Goal: Task Accomplishment & Management: Manage account settings

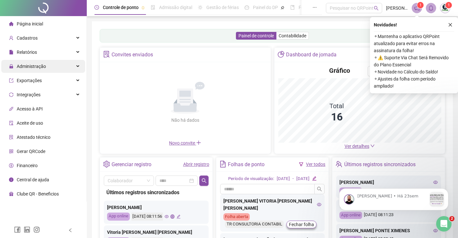
click at [53, 68] on div "Administração" at bounding box center [43, 66] width 84 height 13
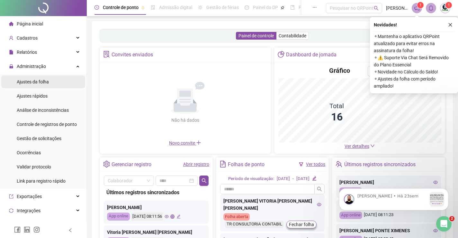
click at [49, 80] on li "Ajustes da folha" at bounding box center [43, 81] width 84 height 13
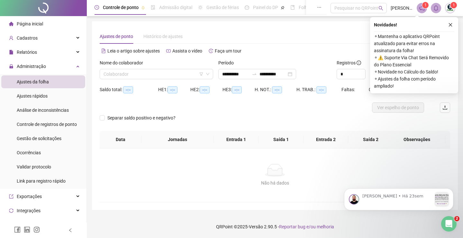
type input "**********"
click at [296, 74] on div "**********" at bounding box center [257, 74] width 78 height 10
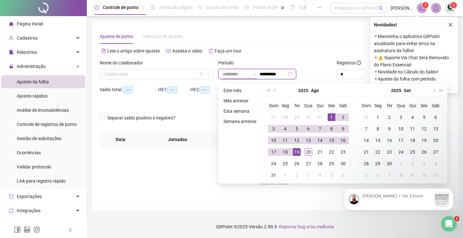
type input "**********"
click at [330, 115] on div "1" at bounding box center [332, 117] width 8 height 8
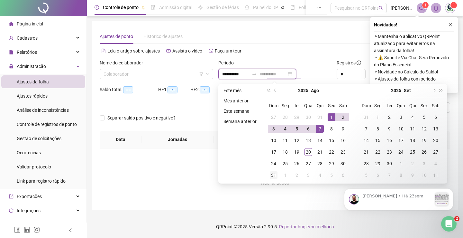
type input "**********"
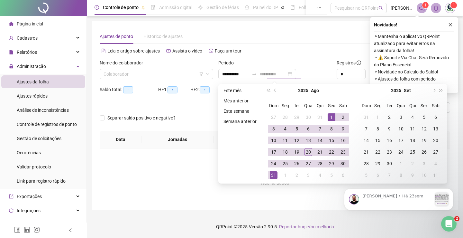
click at [274, 171] on div "31" at bounding box center [274, 175] width 8 height 8
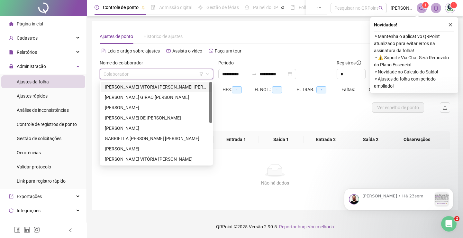
click at [190, 74] on input "search" at bounding box center [154, 74] width 100 height 10
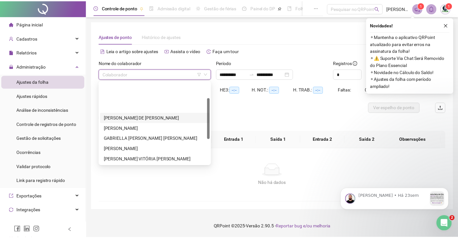
scroll to position [32, 0]
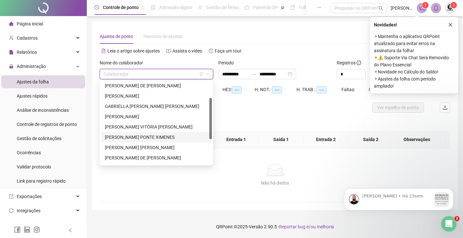
click at [147, 134] on div "[PERSON_NAME] PONTE XIMENES" at bounding box center [156, 136] width 103 height 7
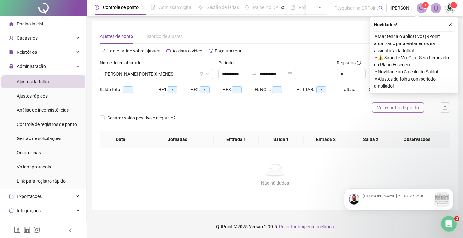
click at [389, 109] on span "Ver espelho de ponto" at bounding box center [398, 107] width 42 height 7
click at [58, 136] on span "Gestão de solicitações" at bounding box center [39, 138] width 45 height 5
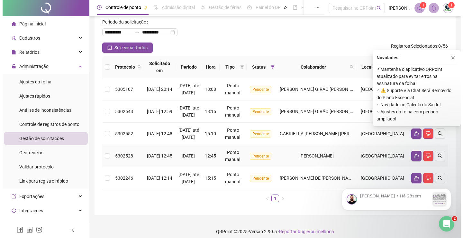
scroll to position [65, 0]
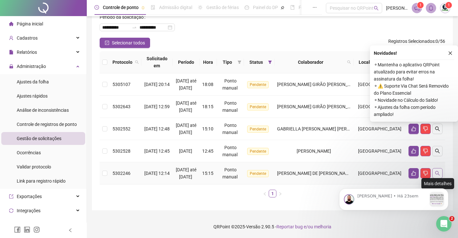
click at [439, 170] on icon "search" at bounding box center [437, 172] width 5 height 5
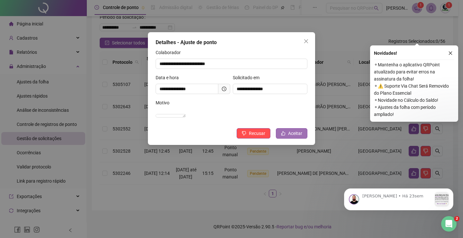
click at [292, 137] on span "Aceitar" at bounding box center [295, 133] width 14 height 7
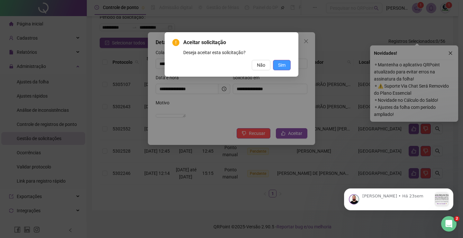
click at [284, 65] on span "Sim" at bounding box center [281, 64] width 7 height 7
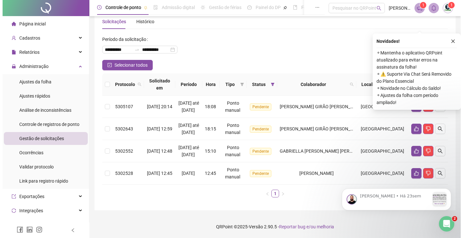
scroll to position [36, 0]
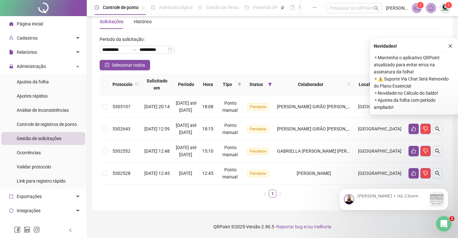
click at [435, 172] on div "[PERSON_NAME] • Há 23sem" at bounding box center [394, 170] width 118 height 80
click at [436, 172] on icon "search" at bounding box center [437, 172] width 5 height 5
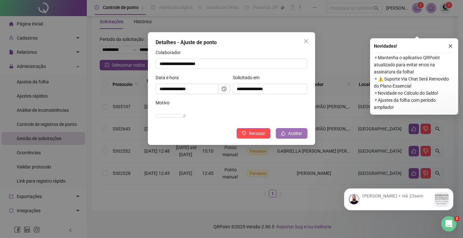
click at [295, 137] on span "Aceitar" at bounding box center [295, 133] width 14 height 7
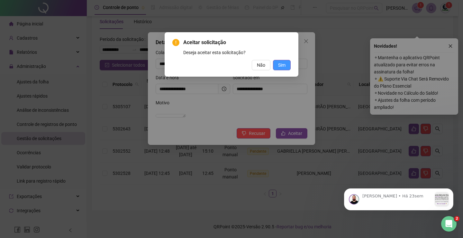
click at [286, 60] on button "Sim" at bounding box center [282, 65] width 18 height 10
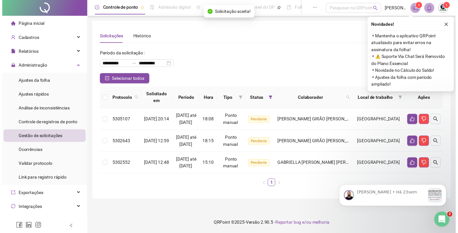
scroll to position [0, 0]
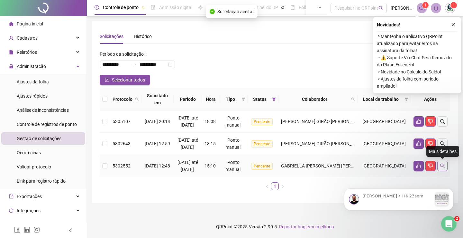
click at [442, 165] on icon "search" at bounding box center [442, 165] width 5 height 5
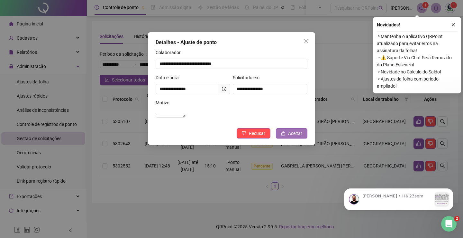
click at [302, 137] on span "Aceitar" at bounding box center [295, 133] width 14 height 7
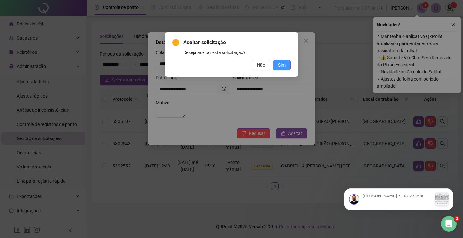
click at [282, 68] on span "Sim" at bounding box center [281, 64] width 7 height 7
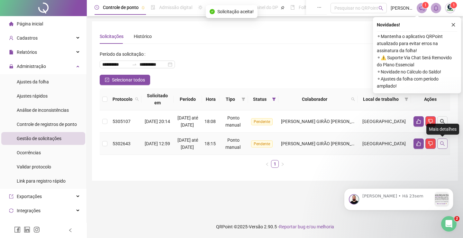
click at [445, 141] on icon "search" at bounding box center [442, 143] width 5 height 5
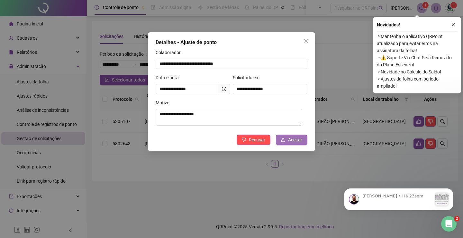
click at [301, 140] on span "Aceitar" at bounding box center [295, 139] width 14 height 7
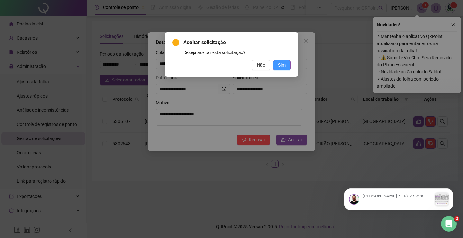
click at [282, 63] on span "Sim" at bounding box center [281, 64] width 7 height 7
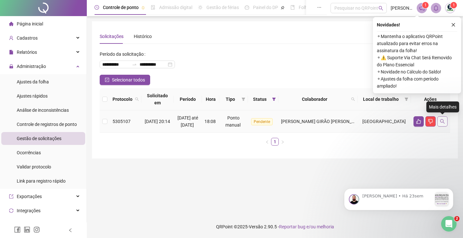
click at [441, 124] on icon "search" at bounding box center [442, 121] width 5 height 5
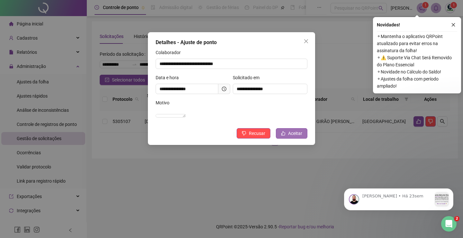
click at [284, 135] on icon "like" at bounding box center [283, 133] width 5 height 5
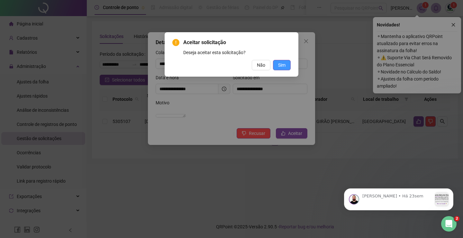
click at [276, 66] on button "Sim" at bounding box center [282, 65] width 18 height 10
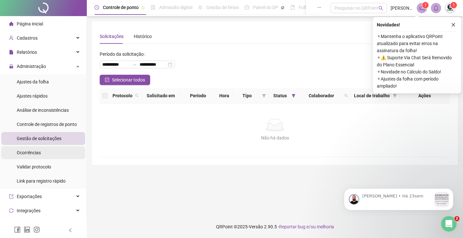
click at [30, 153] on span "Ocorrências" at bounding box center [29, 152] width 24 height 5
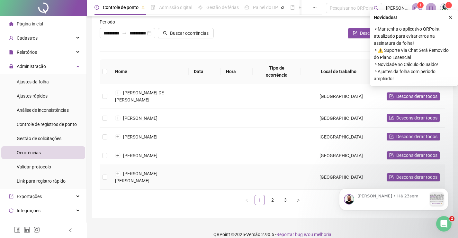
scroll to position [36, 0]
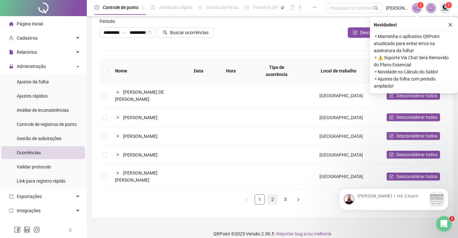
click at [271, 194] on link "2" at bounding box center [273, 199] width 10 height 10
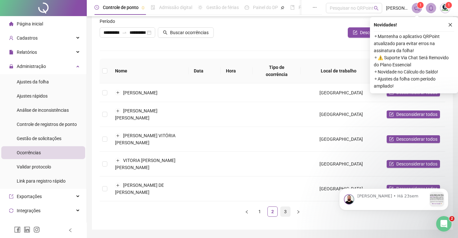
click at [281, 206] on link "3" at bounding box center [286, 211] width 10 height 10
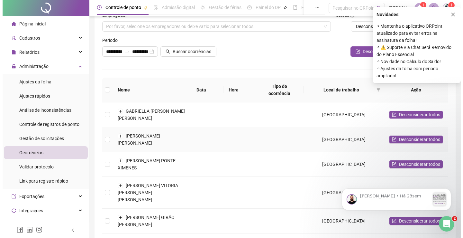
scroll to position [0, 0]
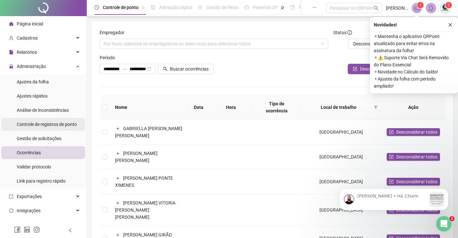
click at [47, 126] on span "Controle de registros de ponto" at bounding box center [47, 124] width 60 height 5
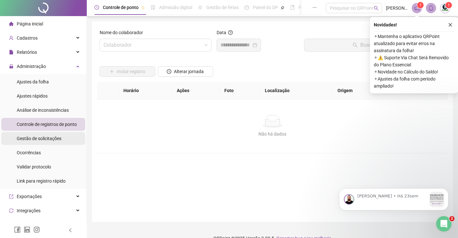
click at [43, 141] on span "Gestão de solicitações" at bounding box center [39, 138] width 45 height 5
